Goal: Task Accomplishment & Management: Manage account settings

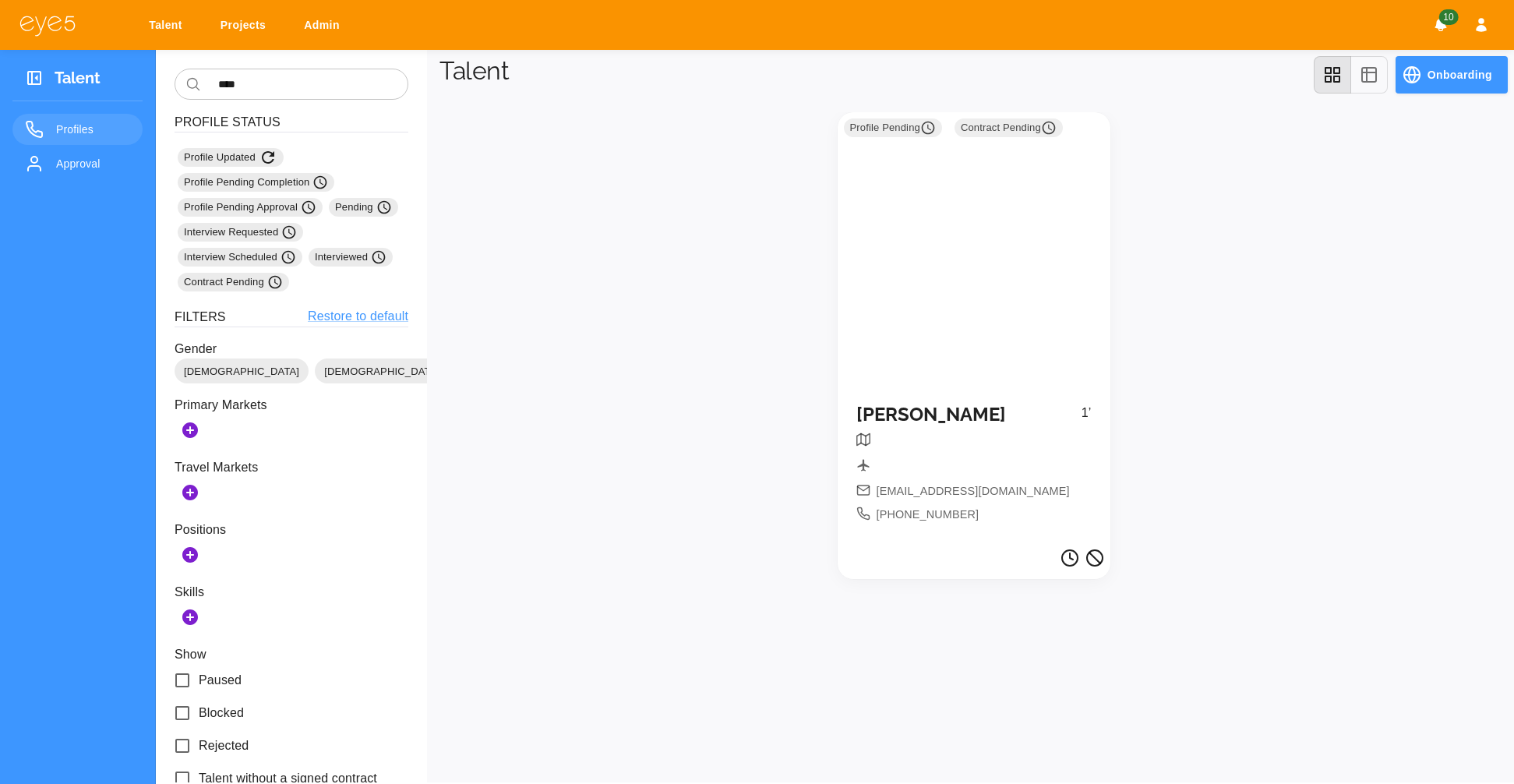
click at [239, 39] on div "Talent Projects Admin 10" at bounding box center [757, 25] width 1514 height 50
click at [245, 31] on link "Projects" at bounding box center [246, 25] width 71 height 29
select select "*"
select select "**"
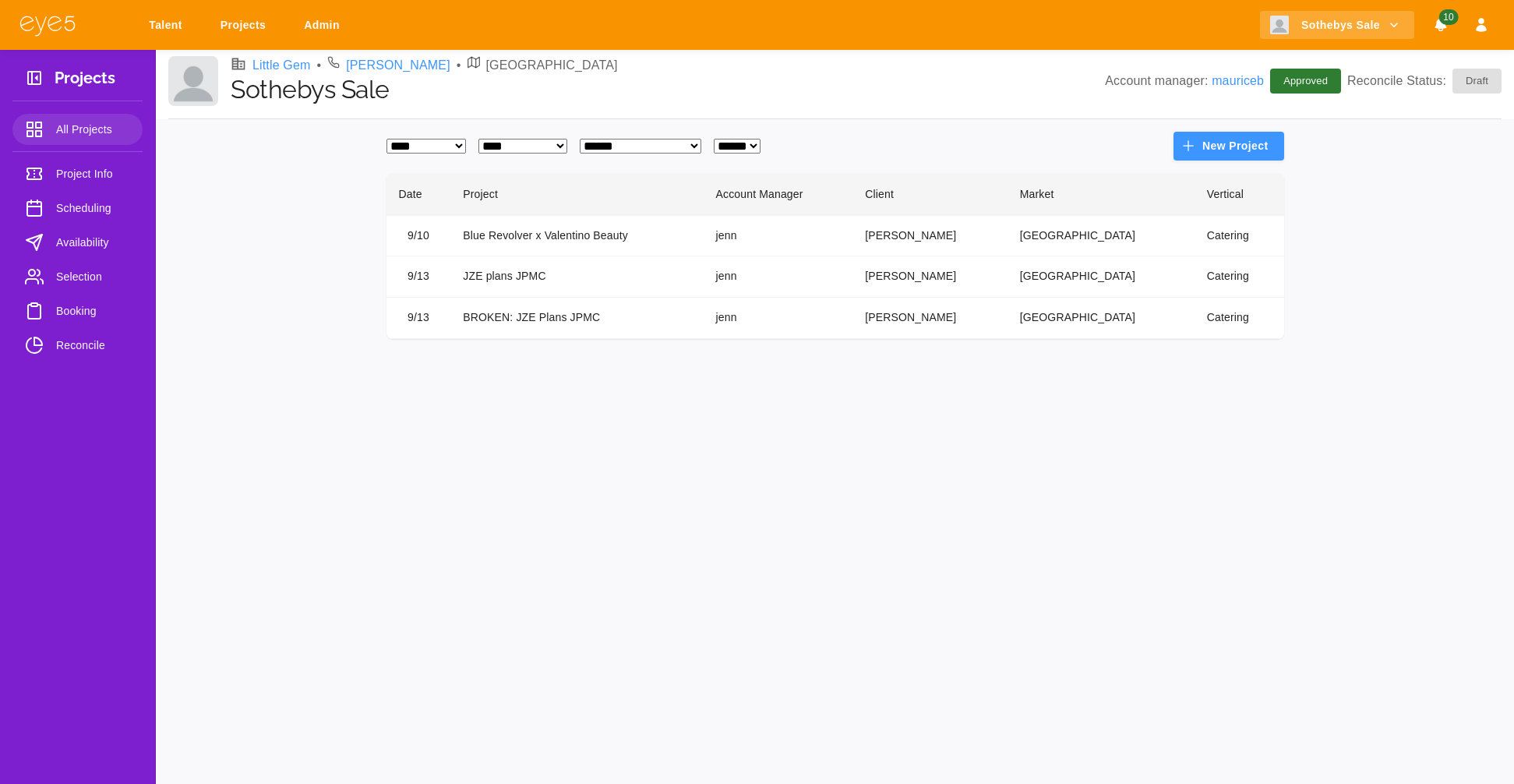
click at [73, 282] on span "Selection" at bounding box center [93, 276] width 74 height 19
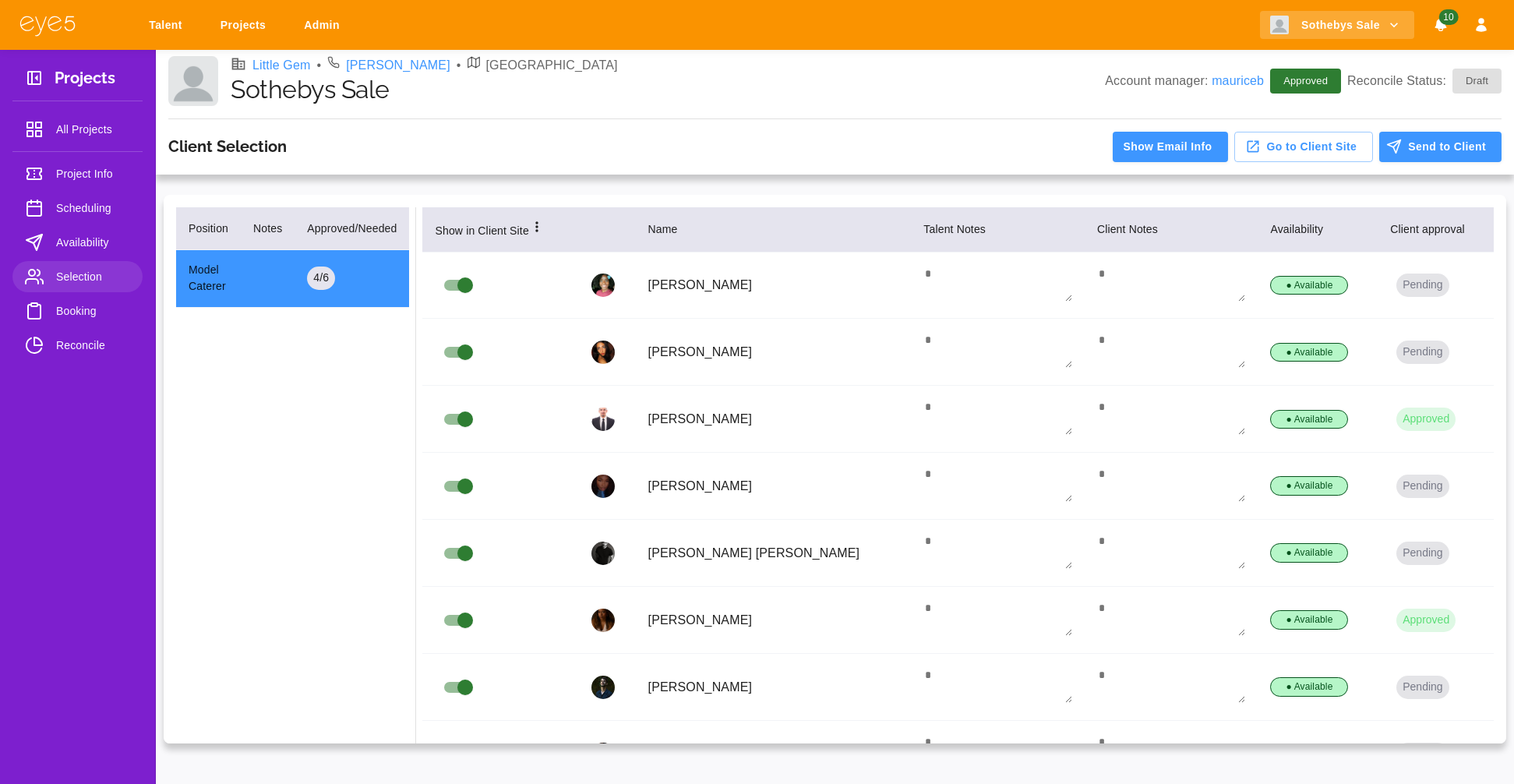
click at [246, 27] on link "Projects" at bounding box center [246, 25] width 71 height 29
select select "*"
select select "**"
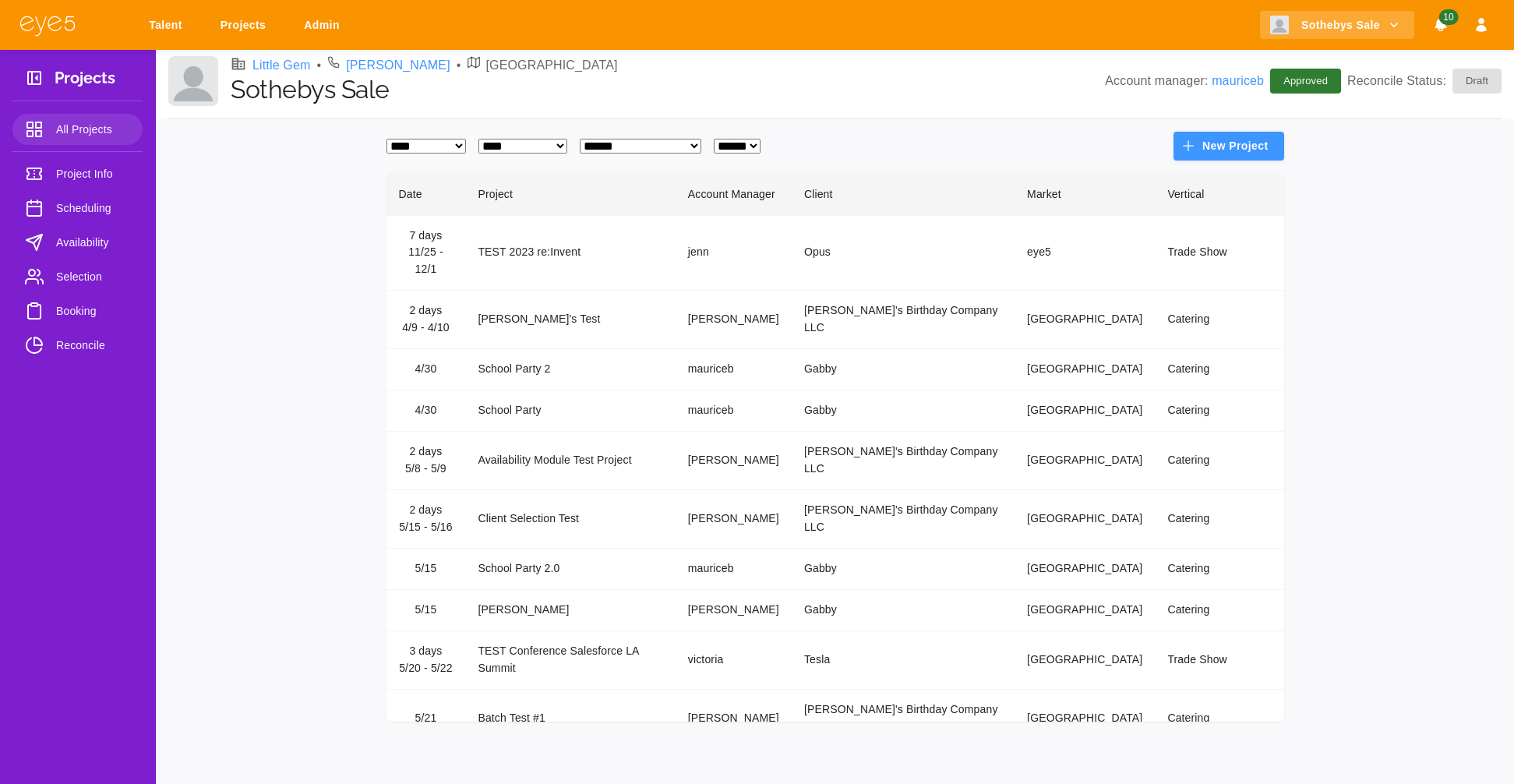
click at [81, 269] on span "Selection" at bounding box center [93, 276] width 74 height 19
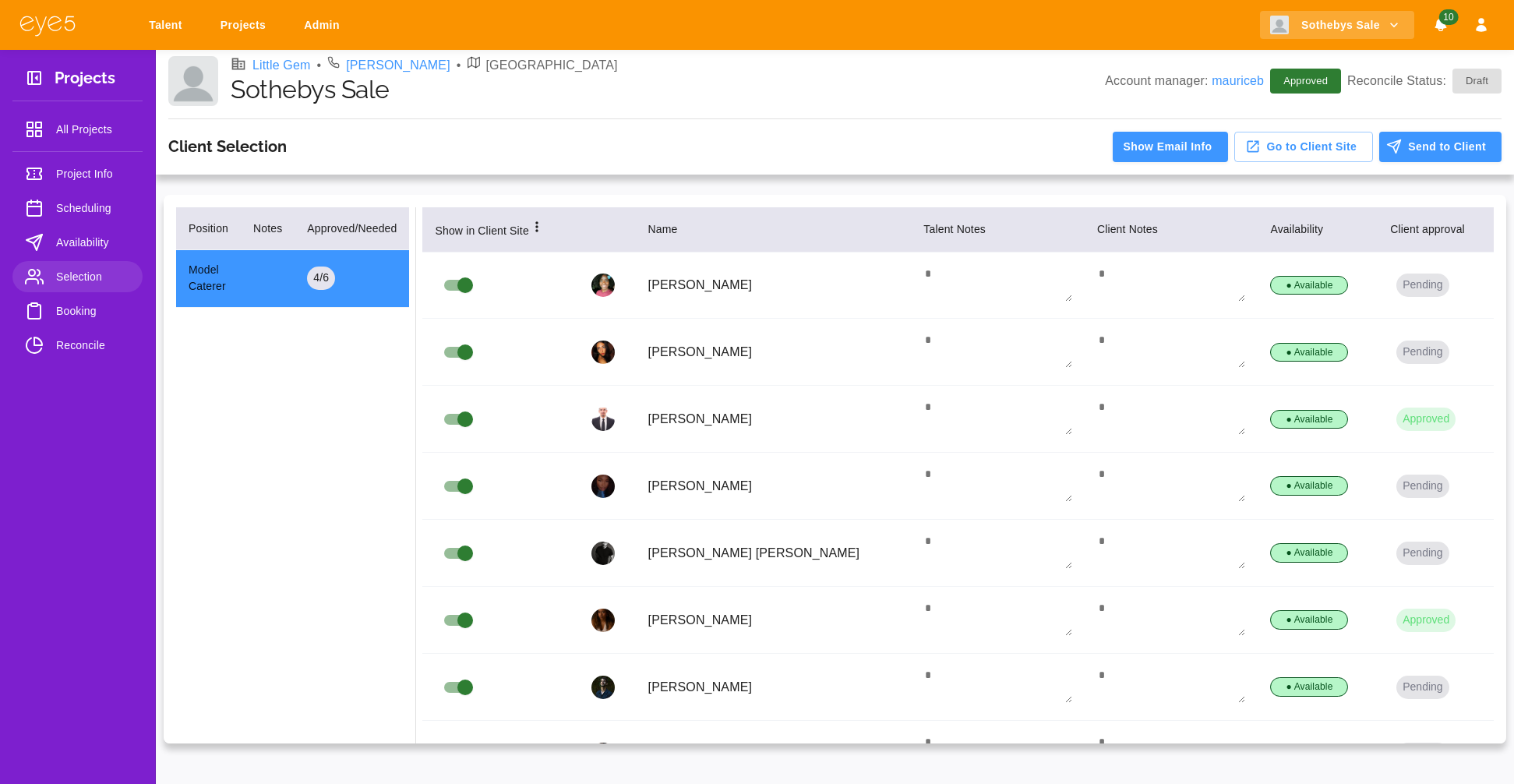
click at [1270, 550] on div "● Available" at bounding box center [1308, 552] width 78 height 20
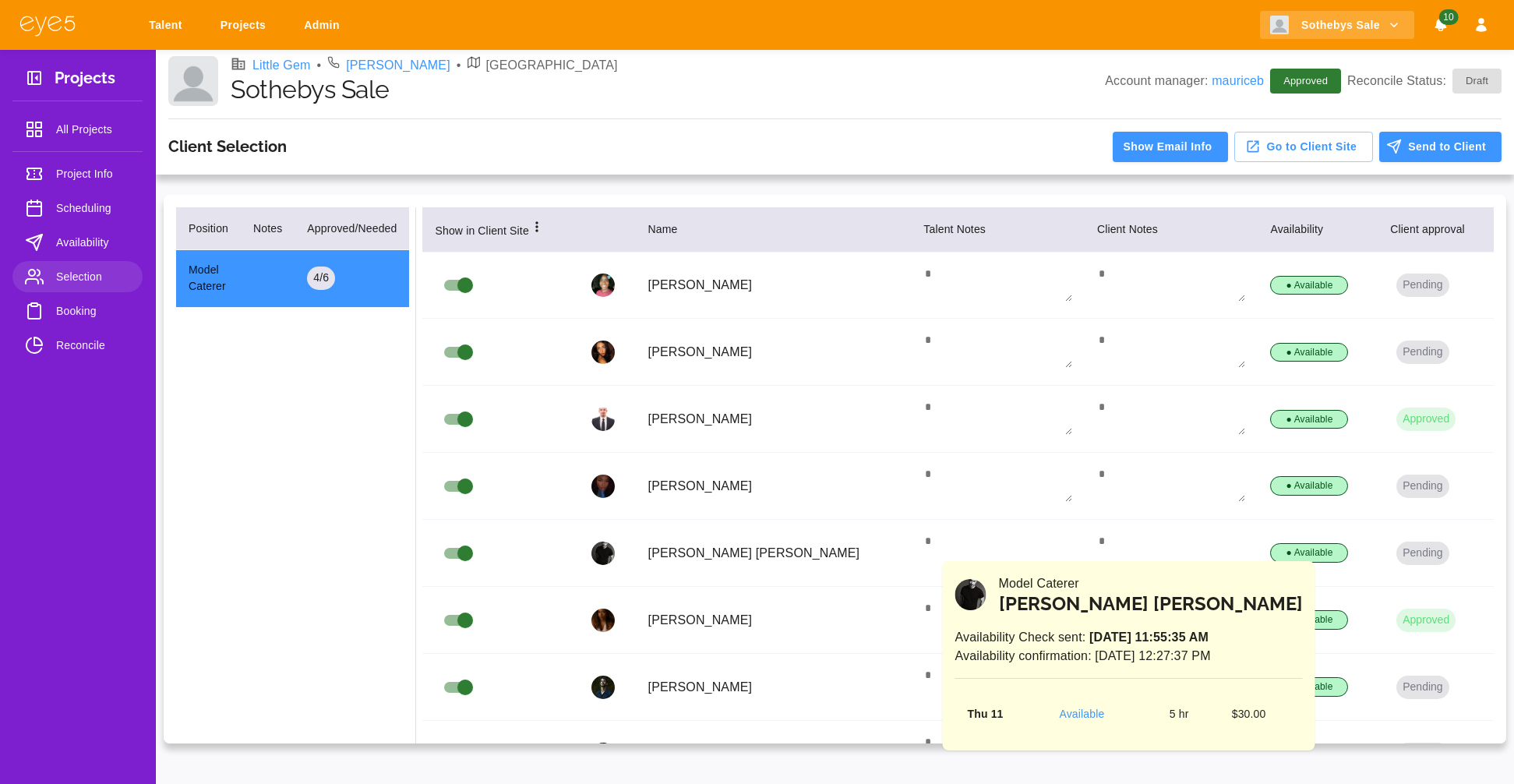
click at [843, 545] on td "[PERSON_NAME] [PERSON_NAME]" at bounding box center [774, 553] width 276 height 67
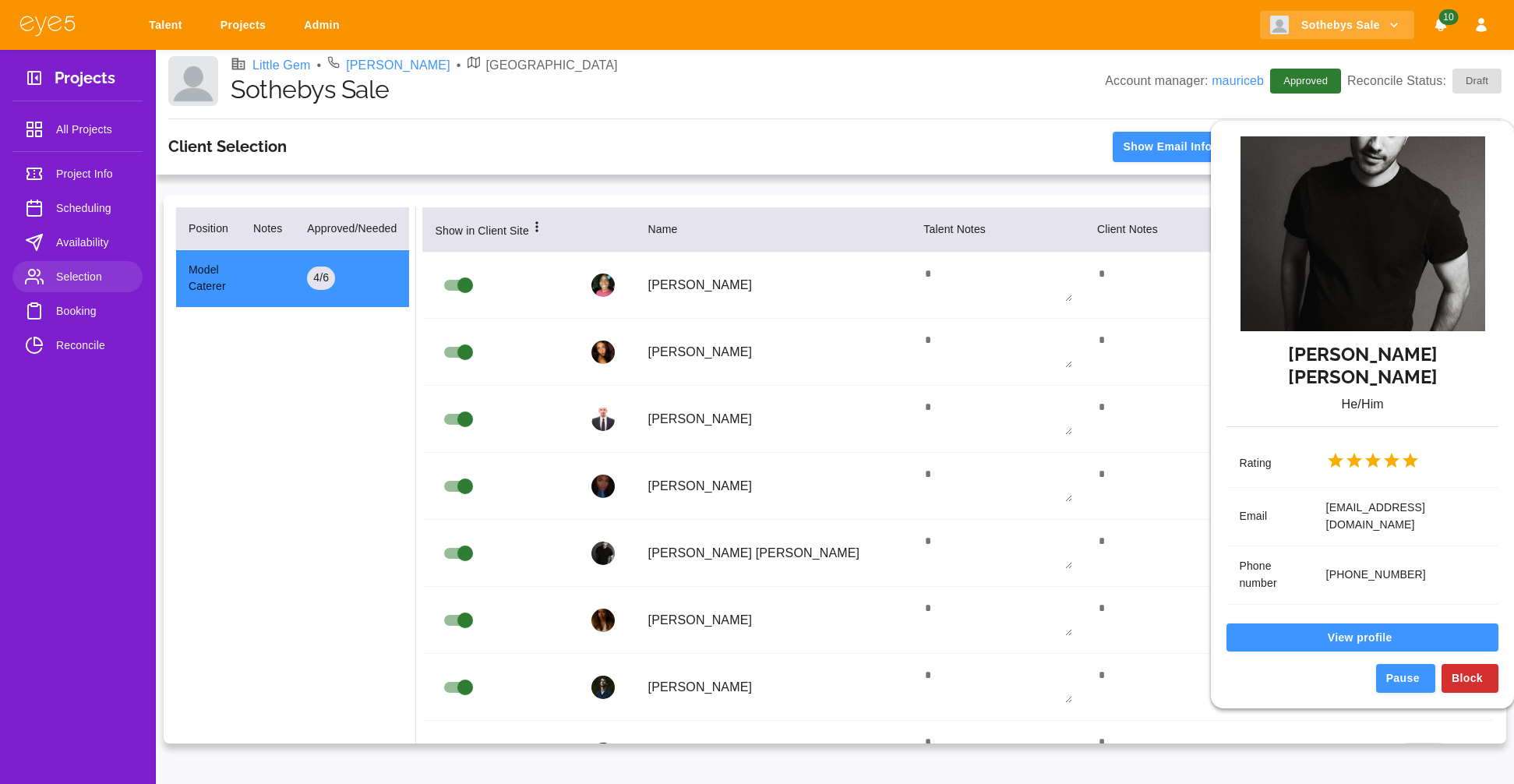
click at [927, 521] on div "[PERSON_NAME] [PERSON_NAME] He/Him Rating Email [EMAIL_ADDRESS][DOMAIN_NAME] Ph…" at bounding box center [757, 392] width 1514 height 784
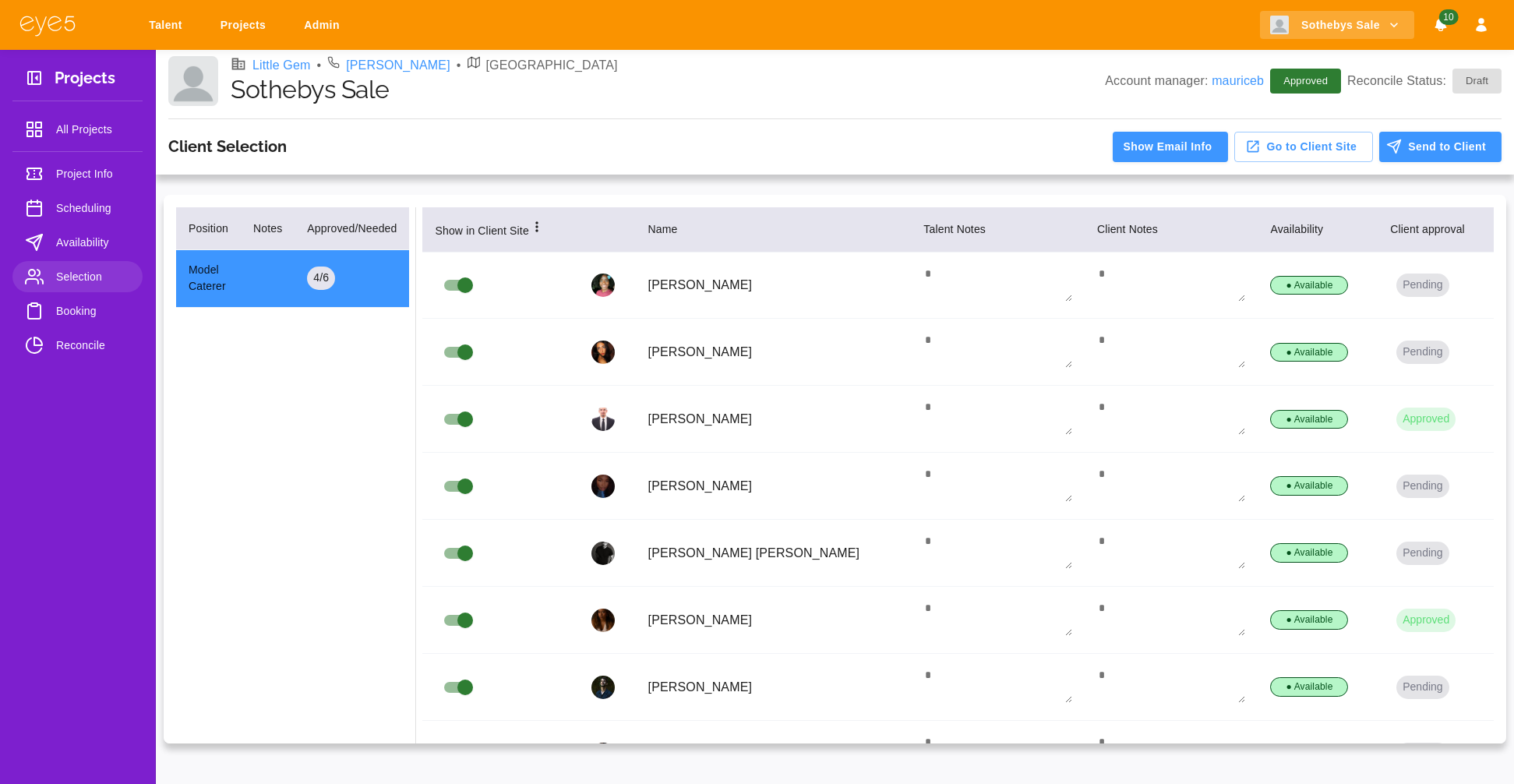
click at [1021, 563] on textarea at bounding box center [998, 550] width 149 height 38
click at [168, 22] on link "Talent" at bounding box center [168, 25] width 59 height 29
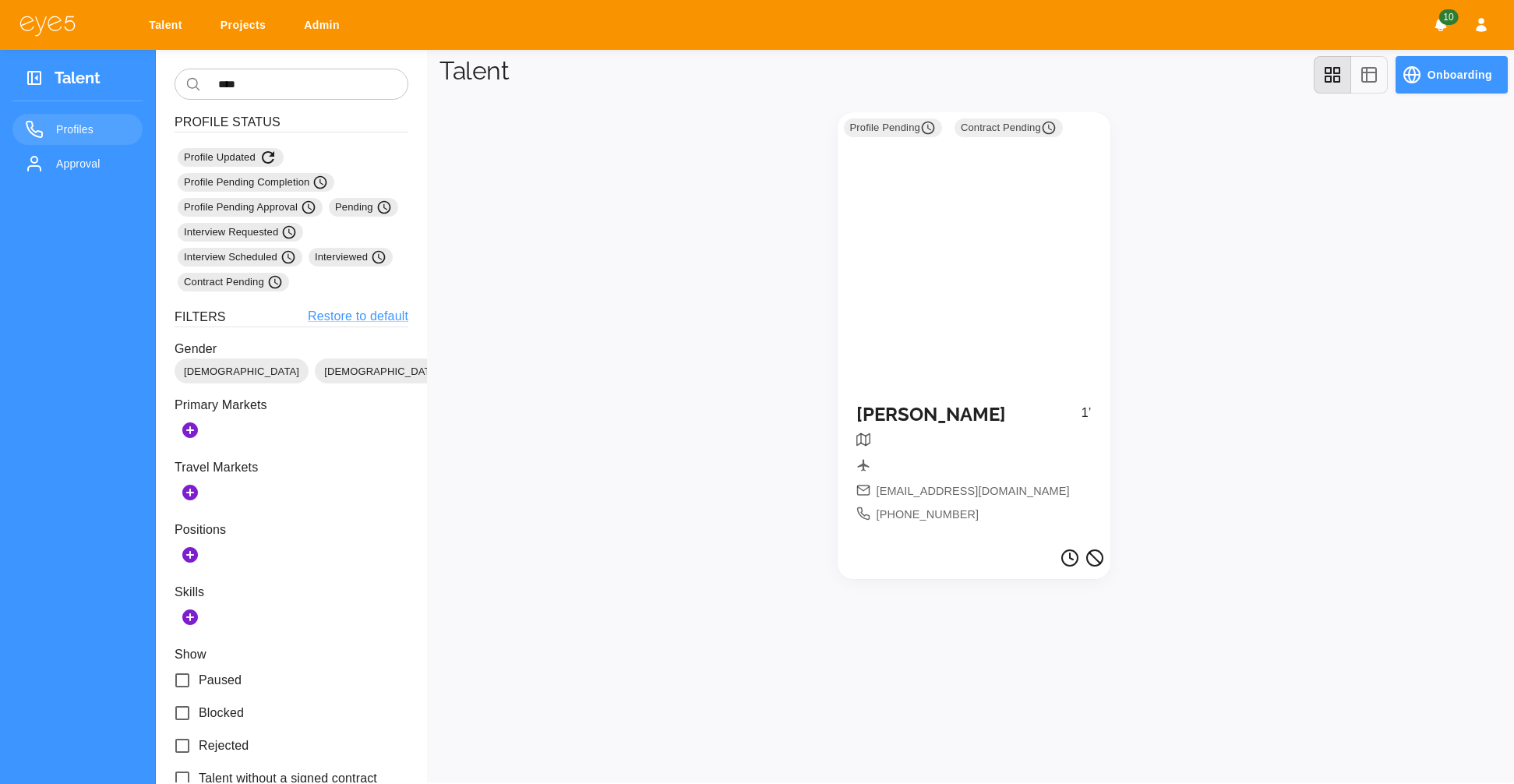
drag, startPoint x: 1028, startPoint y: 417, endPoint x: 491, endPoint y: 39, distance: 656.7
click at [1006, 361] on div "Profile Pending Contract Pending" at bounding box center [974, 248] width 273 height 273
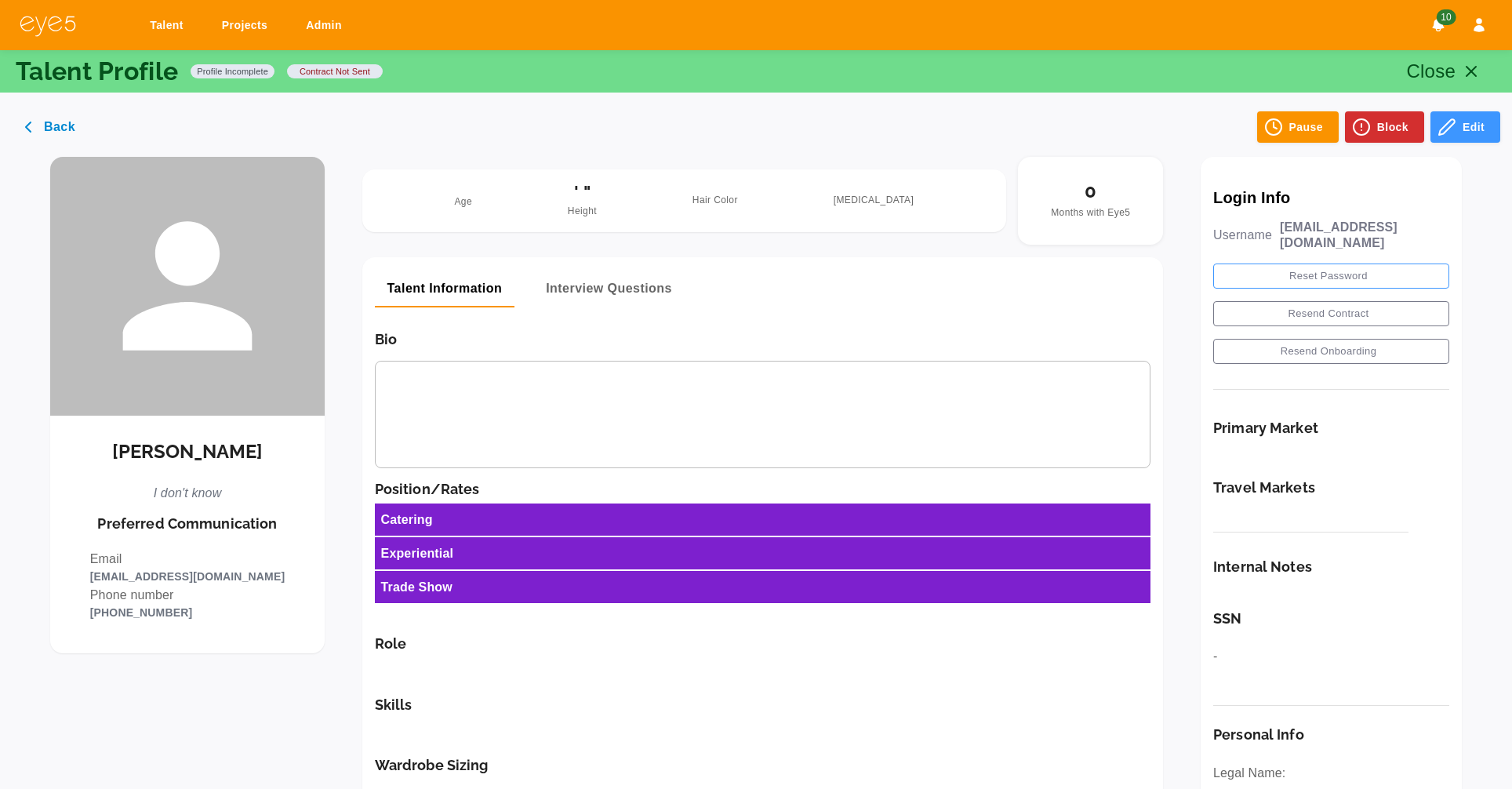
click at [1348, 264] on button "Reset Password" at bounding box center [1331, 276] width 236 height 25
